Goal: Task Accomplishment & Management: Manage account settings

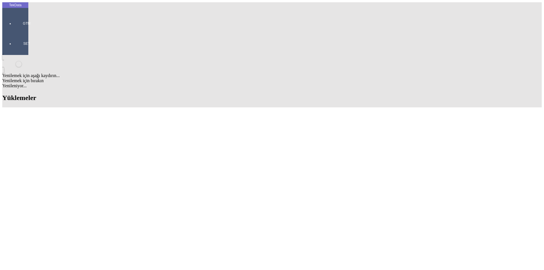
scroll to position [304, 0]
drag, startPoint x: 234, startPoint y: 209, endPoint x: 265, endPoint y: 208, distance: 31.5
copy tr "BDF2025000000496"
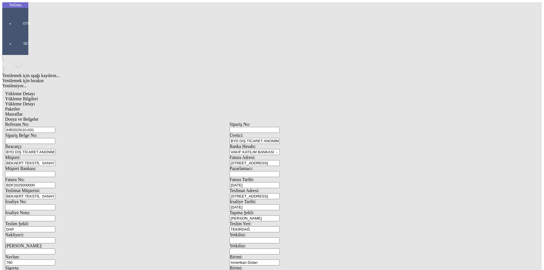
click at [55, 182] on input "BDF2025000000" at bounding box center [30, 185] width 50 height 6
drag, startPoint x: 500, startPoint y: 215, endPoint x: 37, endPoint y: 93, distance: 478.6
click at [37, 177] on div "Fatura No: BDF2025000000" at bounding box center [117, 182] width 225 height 11
paste input "BDF2025000000496"
type input "BDF2025000000497"
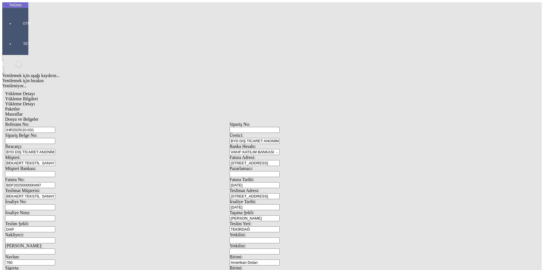
scroll to position [49, 0]
drag, startPoint x: 344, startPoint y: 214, endPoint x: 297, endPoint y: 216, distance: 47.1
drag, startPoint x: 344, startPoint y: 217, endPoint x: 280, endPoint y: 219, distance: 63.5
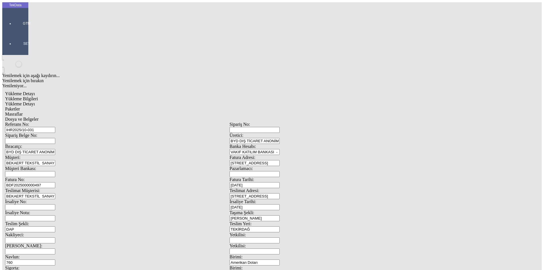
type input "24159.89"
click at [35, 101] on span "Yükleme Detayı" at bounding box center [20, 103] width 30 height 5
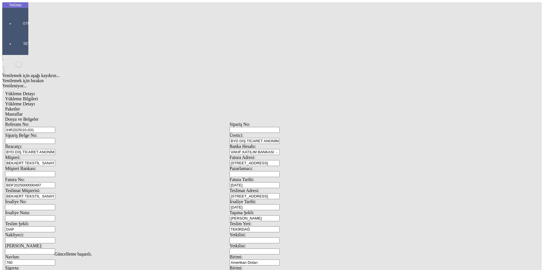
drag, startPoint x: 92, startPoint y: 116, endPoint x: 27, endPoint y: 116, distance: 65.2
type input "24159.89"
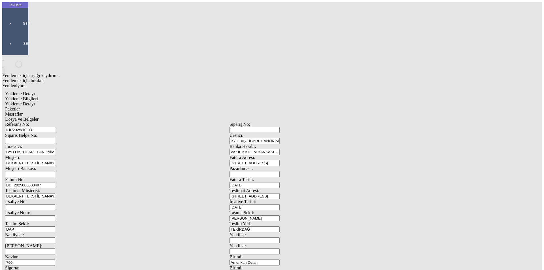
click at [20, 107] on span "Paketler" at bounding box center [12, 109] width 15 height 5
click at [23, 112] on span "Masraflar" at bounding box center [14, 114] width 18 height 5
click at [39, 117] on span "Dosya ve Belgeler" at bounding box center [21, 119] width 33 height 5
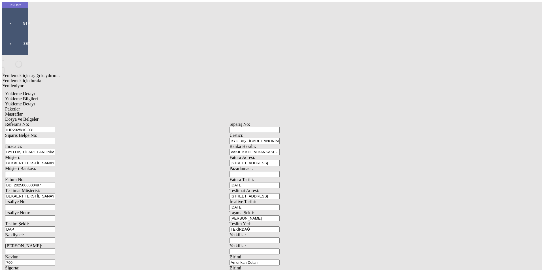
click at [39, 117] on span "Dosya ve Belgeler" at bounding box center [21, 119] width 33 height 5
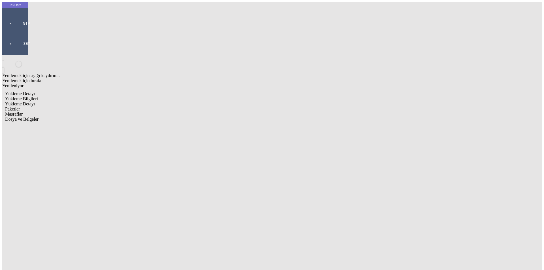
click at [38, 96] on span "Yükleme Bilgileri" at bounding box center [21, 98] width 33 height 5
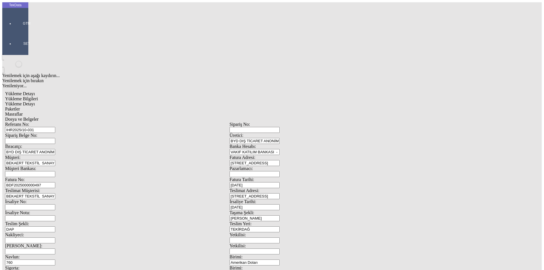
drag, startPoint x: 128, startPoint y: 40, endPoint x: 49, endPoint y: 37, distance: 78.3
click at [49, 122] on div "Referans No: IHR2025/10-031" at bounding box center [117, 127] width 225 height 11
drag, startPoint x: 114, startPoint y: 97, endPoint x: 31, endPoint y: 95, distance: 83.1
click at [31, 122] on div "Referans No: IHR2025/10-031 Sipariş No: Sipariş Belge No: Üretici: BYD DIŞ TİCA…" at bounding box center [229, 254] width 449 height 265
click at [39, 117] on span "Dosya ve Belgeler" at bounding box center [21, 119] width 33 height 5
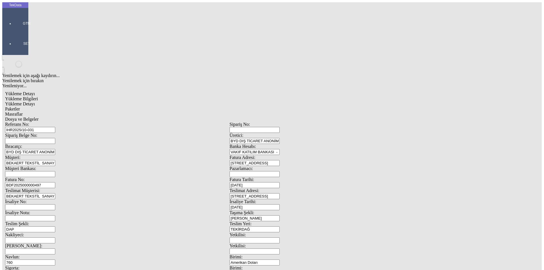
click at [14, 31] on div at bounding box center [27, 31] width 26 height 0
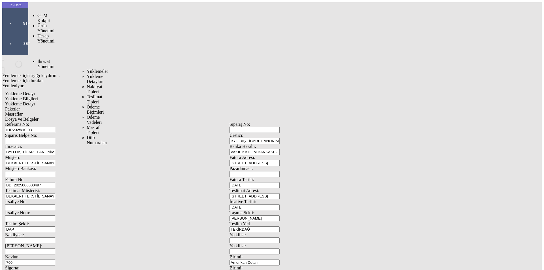
drag, startPoint x: 44, startPoint y: 33, endPoint x: 79, endPoint y: 33, distance: 34.6
click at [45, 59] on span "İhracat Yönetimi" at bounding box center [45, 64] width 17 height 10
click at [87, 69] on span "Yüklemeler" at bounding box center [98, 71] width 22 height 5
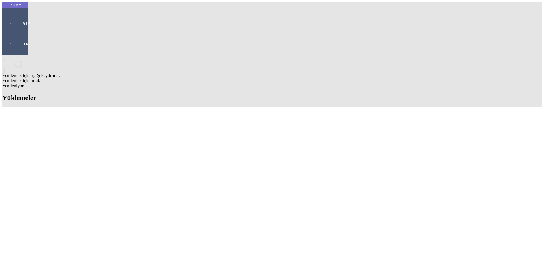
scroll to position [369, 0]
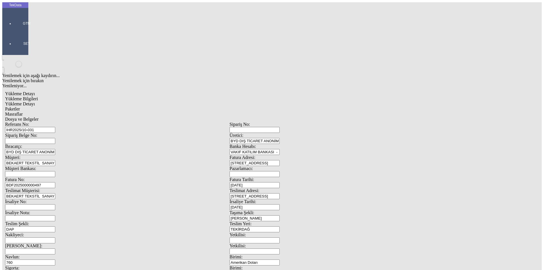
click at [55, 127] on input "IHR2025/10-031" at bounding box center [30, 130] width 50 height 6
type input "IHR2025/10-032"
click at [55, 182] on input "BDF2025000000497" at bounding box center [30, 185] width 50 height 6
type input "BDF2025000000498"
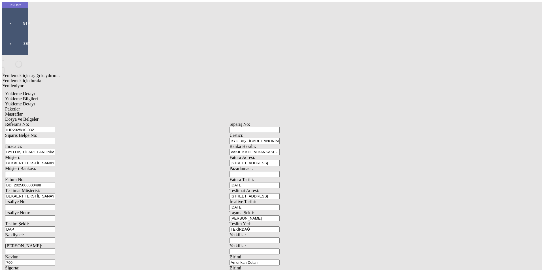
drag, startPoint x: 109, startPoint y: 200, endPoint x: 100, endPoint y: 196, distance: 9.1
drag, startPoint x: 92, startPoint y: 215, endPoint x: 67, endPoint y: 215, distance: 24.9
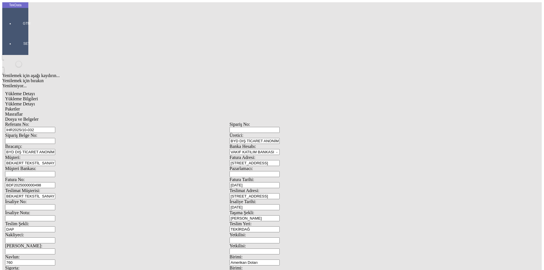
type input "21954.83"
drag, startPoint x: 363, startPoint y: 223, endPoint x: 285, endPoint y: 223, distance: 78.0
click at [288, 223] on div "Referans No: IHR2025/10-032 Sipariş No: Sipariş Belge No: Üretici: BYD DIŞ TİCA…" at bounding box center [229, 254] width 449 height 265
drag, startPoint x: 348, startPoint y: 220, endPoint x: 311, endPoint y: 216, distance: 37.6
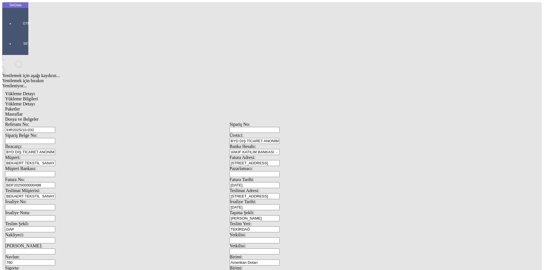
type input "23797.2"
click at [35, 101] on span "Yükleme Detayı" at bounding box center [20, 103] width 30 height 5
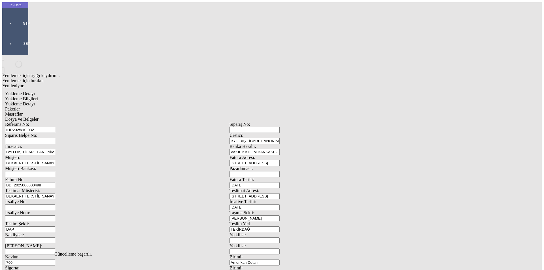
type input "21954.83"
drag, startPoint x: 332, startPoint y: 105, endPoint x: 289, endPoint y: 106, distance: 42.8
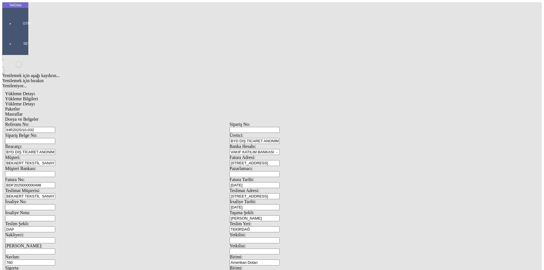
type input "21954.83"
drag, startPoint x: 135, startPoint y: 120, endPoint x: 13, endPoint y: 120, distance: 121.9
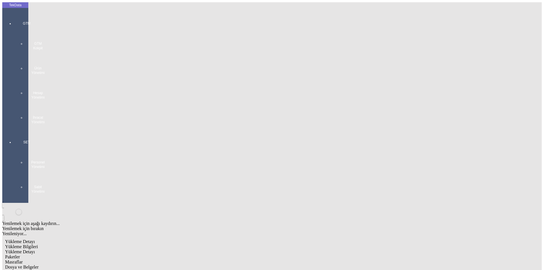
type input "23797.2"
drag, startPoint x: 84, startPoint y: 96, endPoint x: 54, endPoint y: 98, distance: 30.1
type input "1.34"
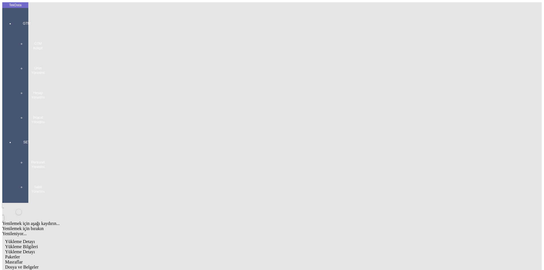
drag, startPoint x: 288, startPoint y: 231, endPoint x: 234, endPoint y: 150, distance: 97.1
click at [20, 255] on span "Paketler" at bounding box center [12, 257] width 15 height 5
drag, startPoint x: 170, startPoint y: 31, endPoint x: 178, endPoint y: 28, distance: 8.4
click at [23, 260] on span "Masraflar" at bounding box center [14, 262] width 18 height 5
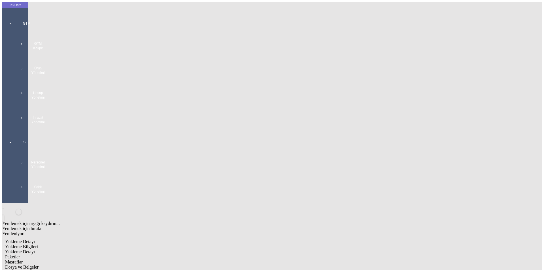
click at [39, 265] on span "Dosya ve Belgeler" at bounding box center [21, 267] width 33 height 5
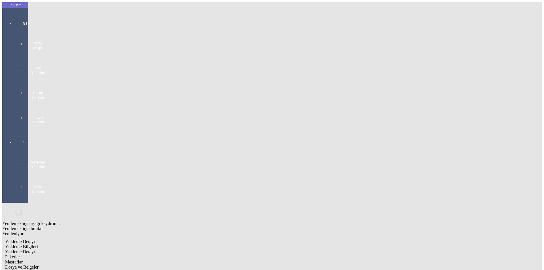
click at [38, 244] on span "Yükleme Bilgileri" at bounding box center [21, 246] width 33 height 5
click at [39, 265] on span "Dosya ve Belgeler" at bounding box center [21, 267] width 33 height 5
click at [38, 244] on span "Yükleme Bilgileri" at bounding box center [21, 246] width 33 height 5
drag, startPoint x: 108, startPoint y: 42, endPoint x: 34, endPoint y: 42, distance: 74.0
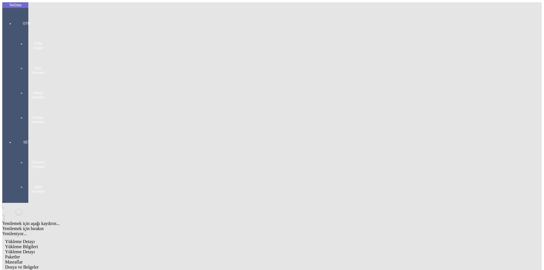
click at [34, 270] on div "Referans No: IHR2025/10-032" at bounding box center [117, 275] width 225 height 11
drag, startPoint x: 123, startPoint y: 96, endPoint x: 35, endPoint y: 92, distance: 88.0
